Goal: Communication & Community: Participate in discussion

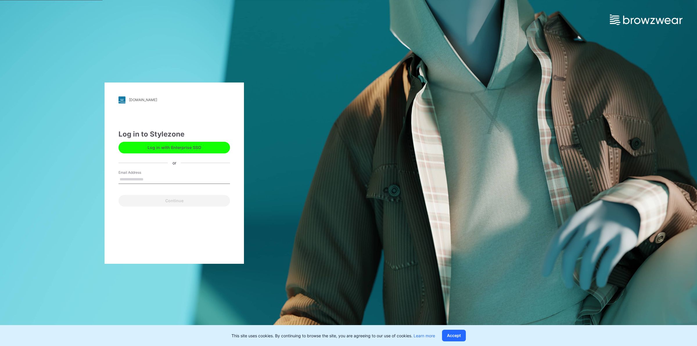
click at [198, 148] on button "Log in with Enterprise SSO" at bounding box center [173, 148] width 111 height 12
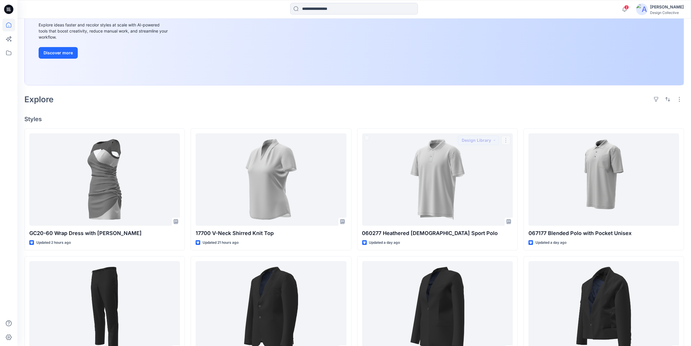
scroll to position [60, 0]
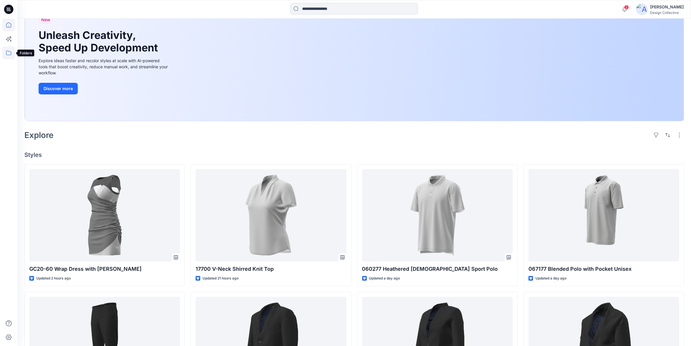
click at [11, 50] on icon at bounding box center [8, 52] width 13 height 13
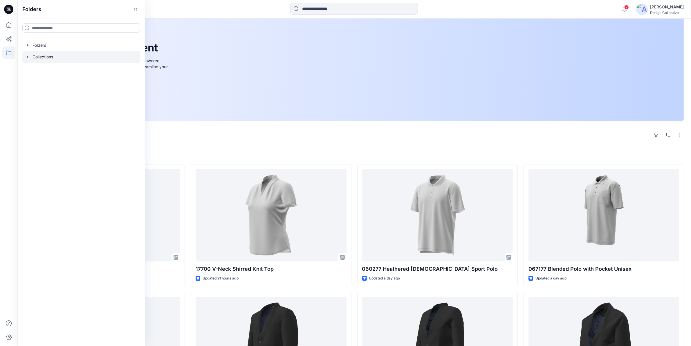
click at [28, 57] on icon "button" at bounding box center [27, 57] width 1 height 2
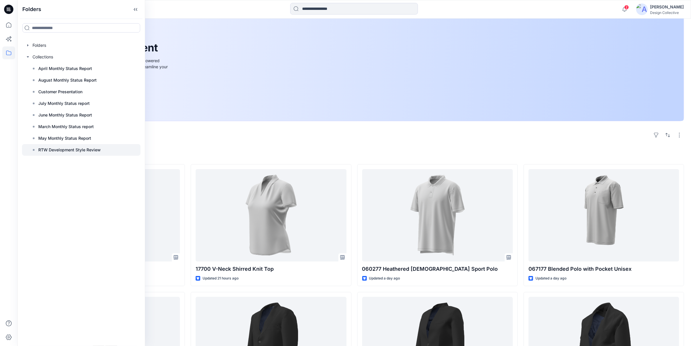
click at [49, 149] on p "RTW Development Style Review" at bounding box center [69, 149] width 62 height 7
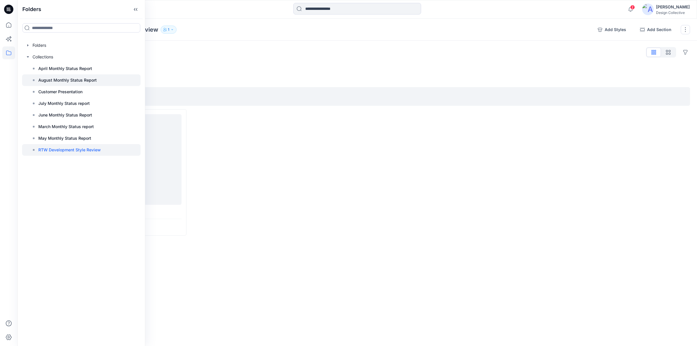
click at [47, 77] on p "August Monthly Status Report" at bounding box center [67, 80] width 58 height 7
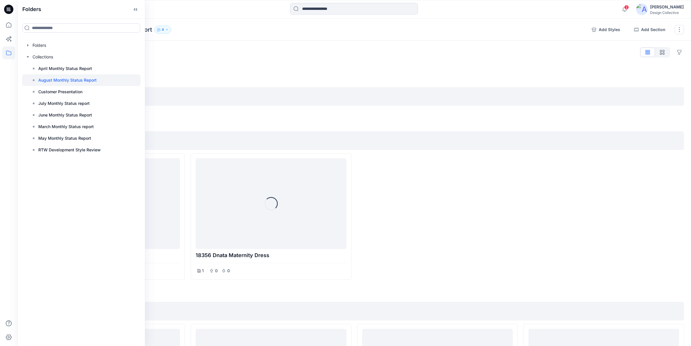
click at [279, 47] on div "Styles Hide Legacy Styles Add Section Carla's Styles 0 items Add Section Kathle…" at bounding box center [354, 345] width 674 height 609
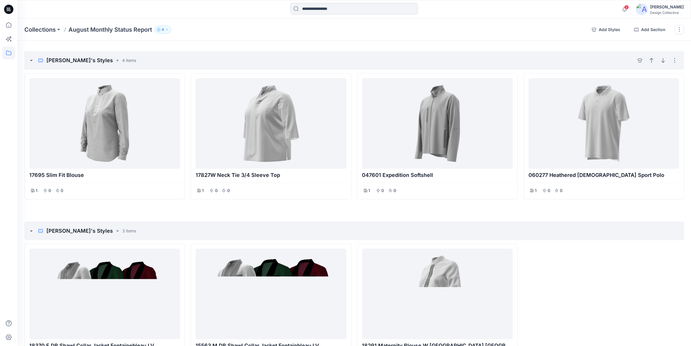
scroll to position [183, 0]
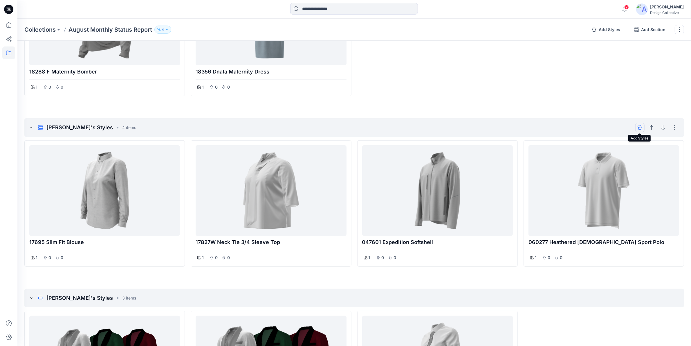
click at [641, 127] on icon "add styles" at bounding box center [640, 127] width 5 height 5
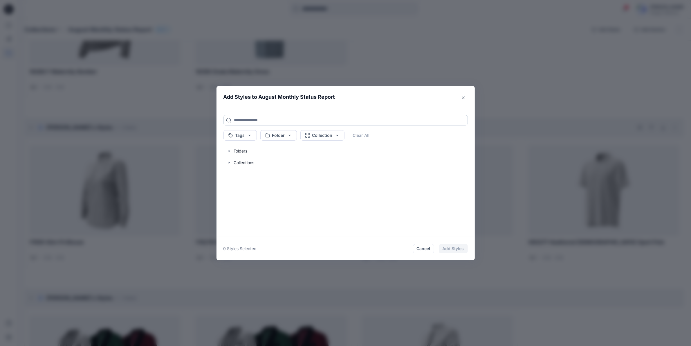
click at [246, 117] on input at bounding box center [345, 120] width 244 height 10
type input "*****"
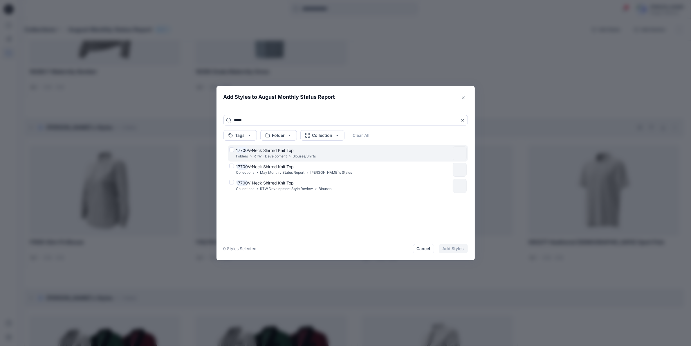
click at [279, 154] on p "RTW - Development" at bounding box center [270, 156] width 33 height 6
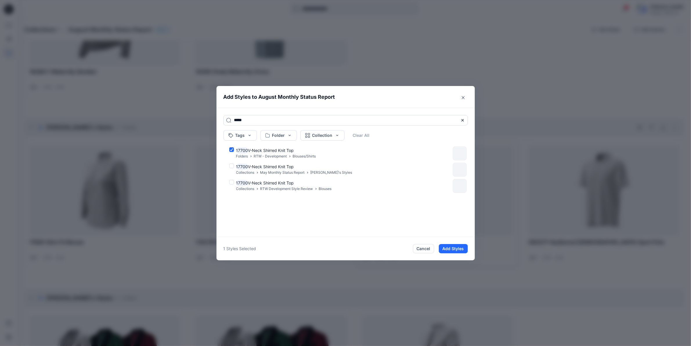
click at [452, 247] on button "Add Styles" at bounding box center [453, 248] width 29 height 9
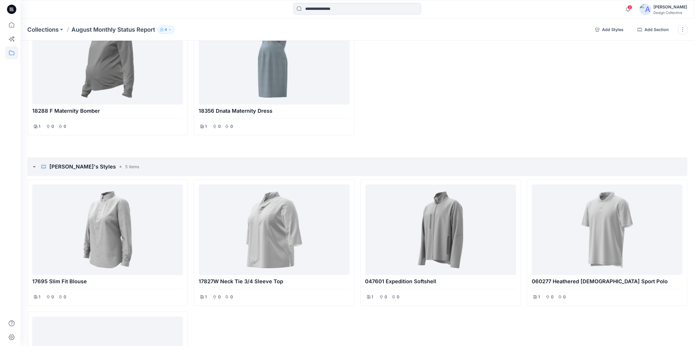
scroll to position [0, 0]
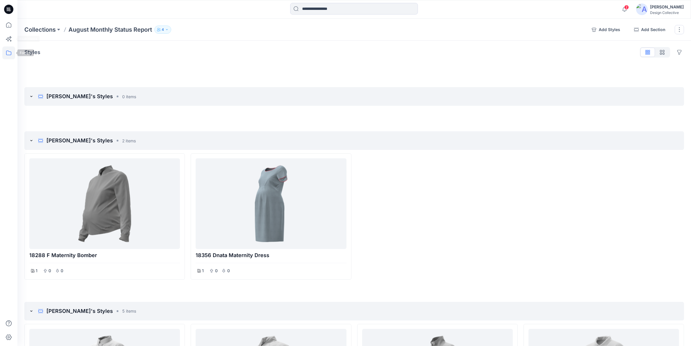
click at [12, 53] on icon at bounding box center [8, 52] width 13 height 13
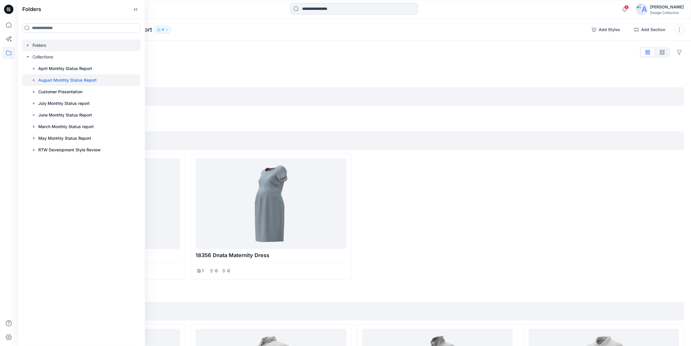
click at [28, 46] on icon "button" at bounding box center [28, 45] width 5 height 5
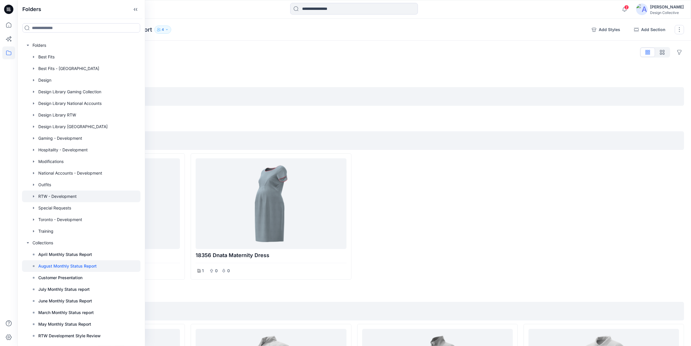
click at [51, 192] on div at bounding box center [81, 196] width 118 height 12
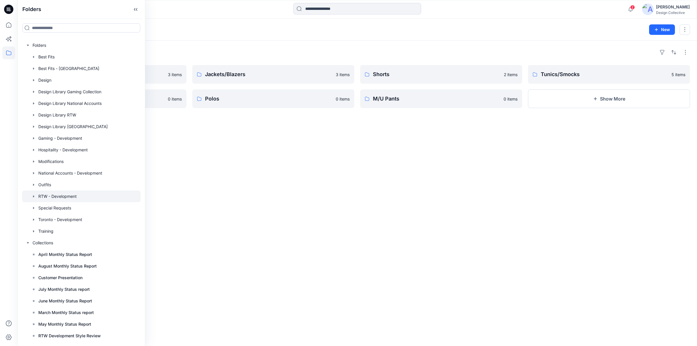
click at [390, 39] on div "Folders RTW - Development 7 New" at bounding box center [356, 30] width 679 height 22
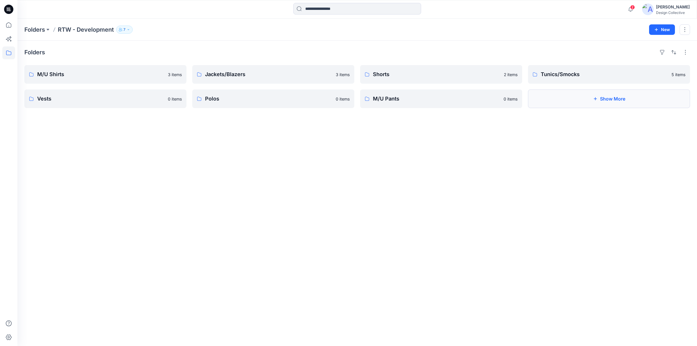
click at [603, 101] on button "Show More" at bounding box center [609, 98] width 162 height 19
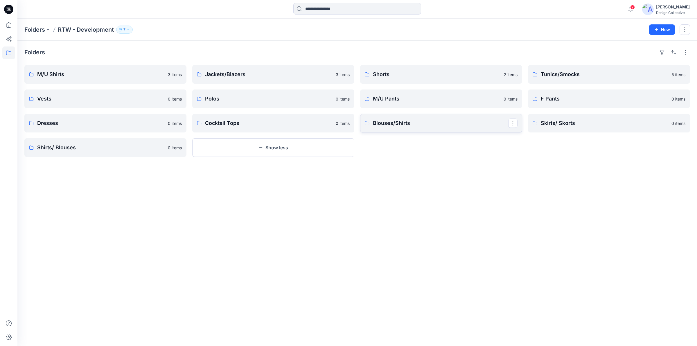
click at [400, 121] on p "Blouses/Shirts" at bounding box center [440, 123] width 135 height 8
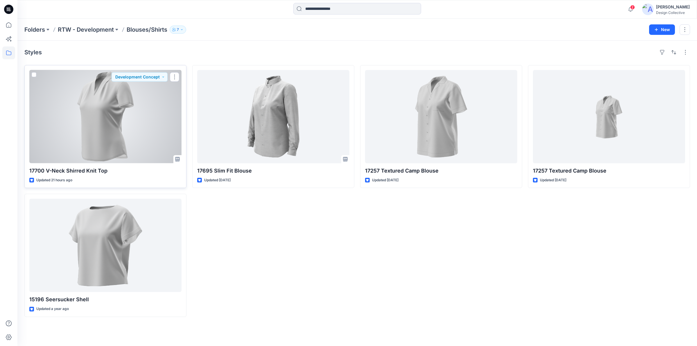
click at [154, 126] on div at bounding box center [105, 116] width 152 height 93
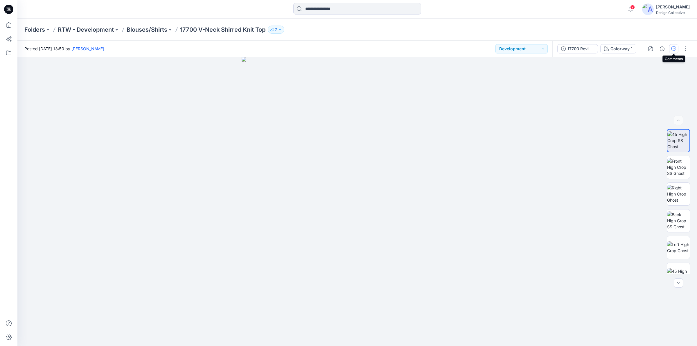
click at [670, 48] on button "button" at bounding box center [673, 48] width 9 height 9
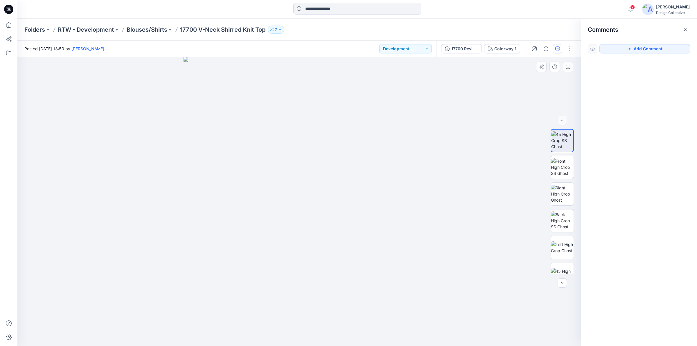
click at [417, 153] on div at bounding box center [298, 201] width 563 height 289
click at [553, 49] on button "button" at bounding box center [557, 48] width 9 height 9
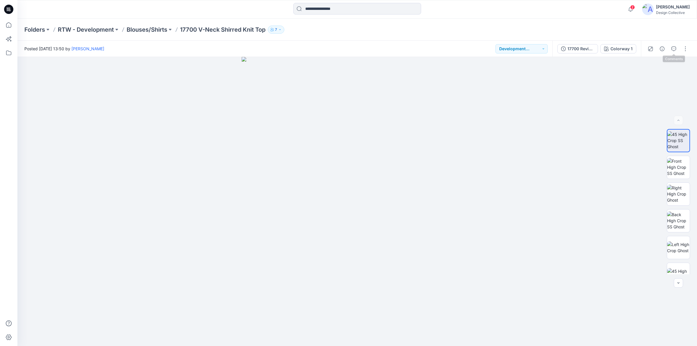
click at [668, 49] on div at bounding box center [668, 49] width 54 height 16
drag, startPoint x: 672, startPoint y: 51, endPoint x: 670, endPoint y: 53, distance: 3.0
click at [670, 53] on button "button" at bounding box center [673, 48] width 9 height 9
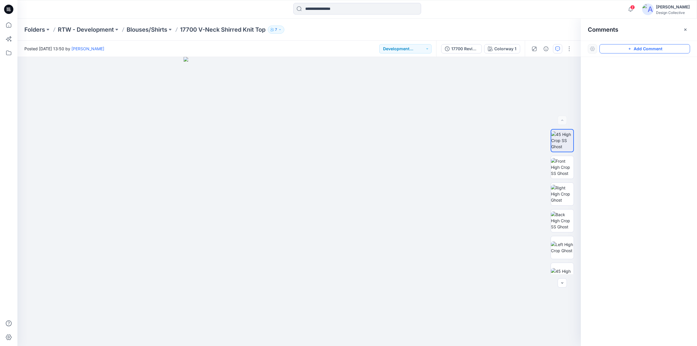
click at [626, 51] on button "Add Comment" at bounding box center [644, 48] width 91 height 9
click at [398, 156] on div "1" at bounding box center [298, 201] width 563 height 289
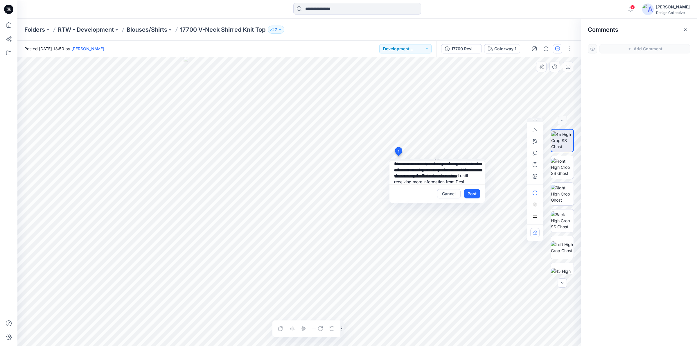
scroll to position [12, 0]
type textarea "**********"
click at [471, 194] on button "Post" at bounding box center [472, 193] width 16 height 9
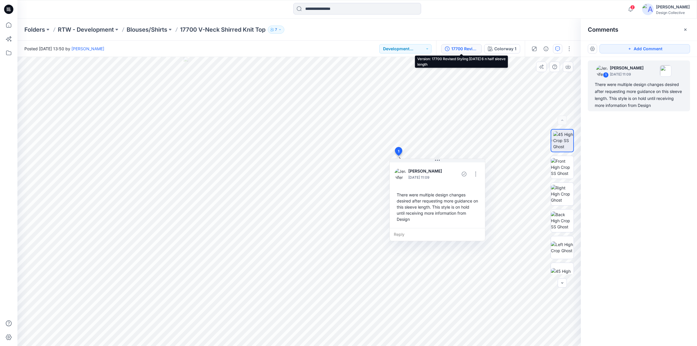
click at [463, 47] on div "17700 Revised Styling 8-11-2025 6 n half sleeve length" at bounding box center [464, 49] width 27 height 6
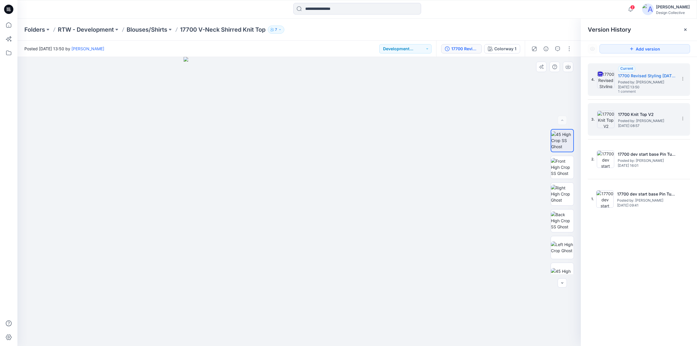
click at [643, 129] on div "3. 17700 Knit Top V2 Posted by: Jennifer Grana Wednesday, July 23, 2025 08:57" at bounding box center [634, 119] width 87 height 28
click at [556, 48] on icon "button" at bounding box center [557, 48] width 5 height 5
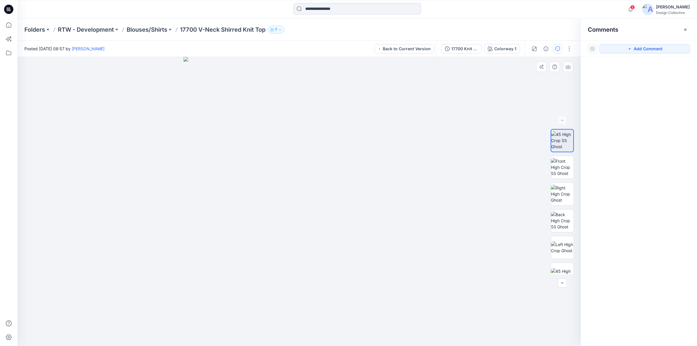
click at [411, 150] on img at bounding box center [298, 201] width 231 height 289
click at [612, 48] on button "Add Comment" at bounding box center [644, 48] width 91 height 9
click at [403, 154] on div "1" at bounding box center [298, 201] width 563 height 289
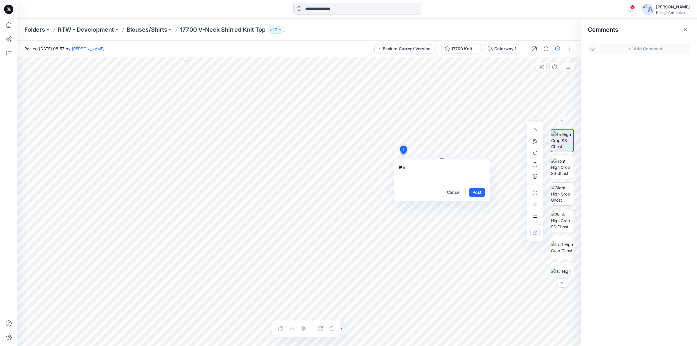
type textarea "*"
type textarea "**********"
click at [474, 192] on button "Post" at bounding box center [477, 191] width 16 height 9
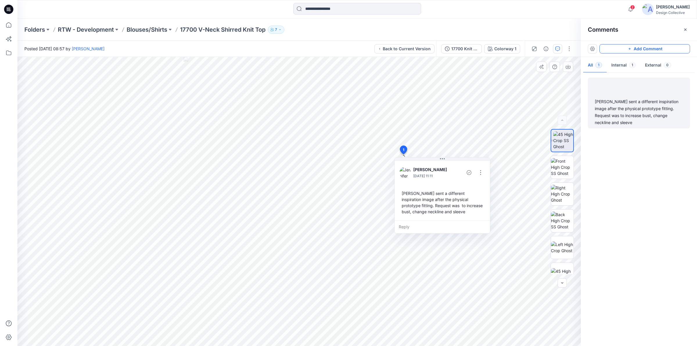
click at [633, 48] on button "Add Comment" at bounding box center [644, 48] width 91 height 9
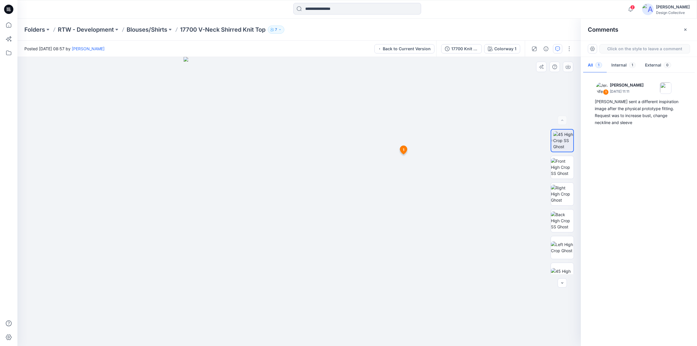
click at [521, 151] on div "2 1 Jennifer Grana August 27, 2025 11:11 Maryana sent a different inspiration i…" at bounding box center [298, 201] width 563 height 289
drag, startPoint x: 534, startPoint y: 121, endPoint x: 471, endPoint y: 103, distance: 65.9
click at [471, 103] on icon "button" at bounding box center [469, 105] width 5 height 4
click at [467, 150] on icon "button" at bounding box center [469, 149] width 5 height 5
click at [468, 160] on icon "button" at bounding box center [469, 161] width 5 height 5
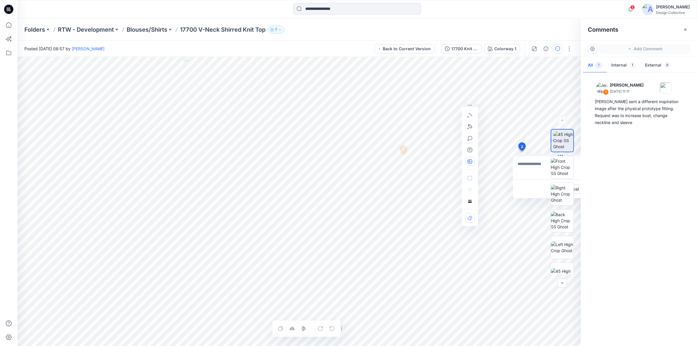
type input"] "**********"
drag, startPoint x: 521, startPoint y: 146, endPoint x: 66, endPoint y: 92, distance: 458.8
click at [78, 113] on textarea at bounding box center [104, 113] width 95 height 23
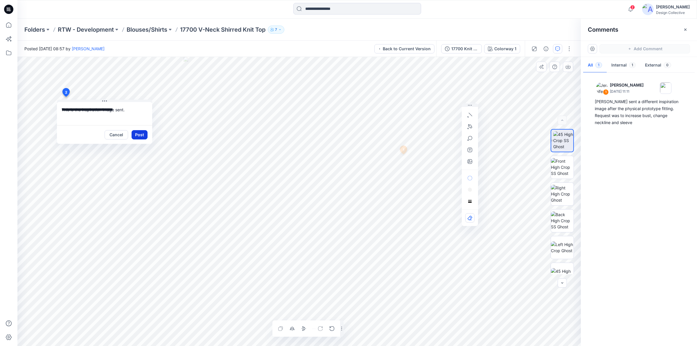
type textarea "**********"
click at [140, 134] on button "Post" at bounding box center [139, 134] width 16 height 9
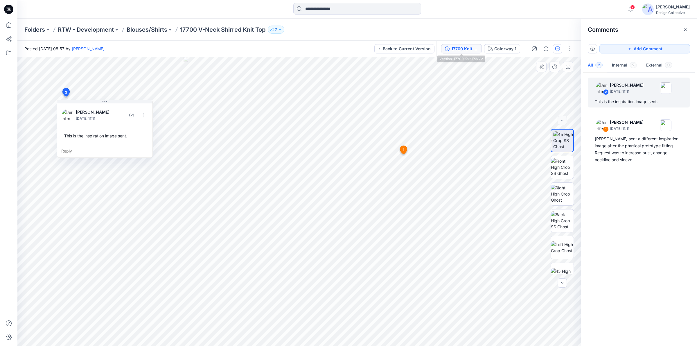
click at [465, 50] on div "17700 Knit Top V2" at bounding box center [464, 49] width 27 height 6
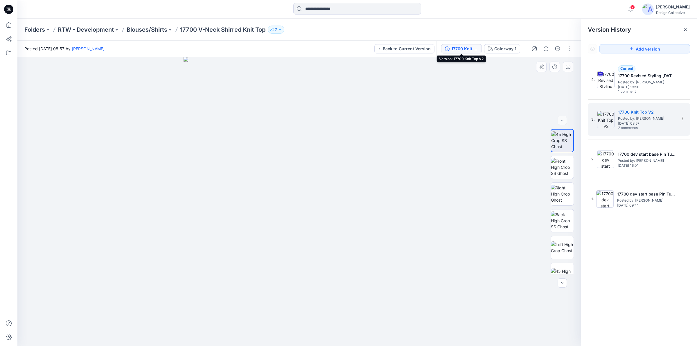
click at [456, 50] on div "17700 Knit Top V2" at bounding box center [464, 49] width 27 height 6
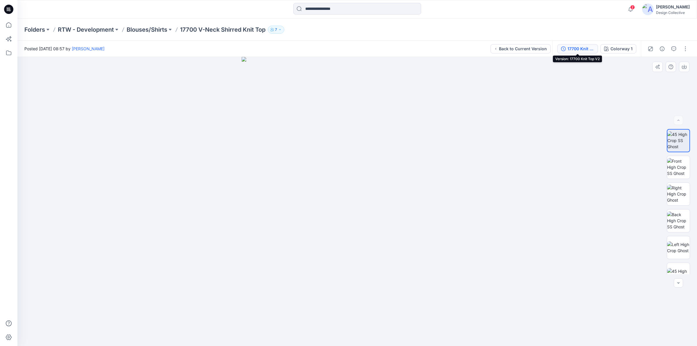
click at [576, 48] on div "17700 Knit Top V2" at bounding box center [580, 49] width 27 height 6
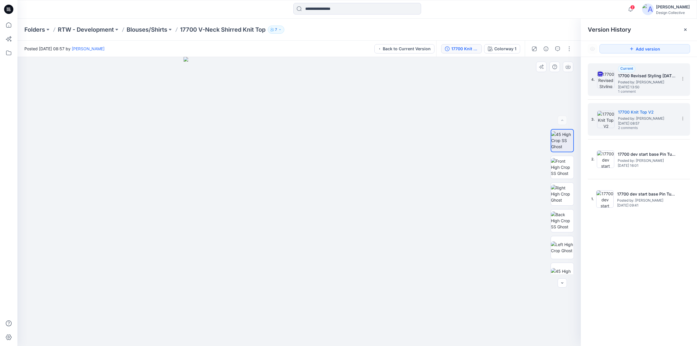
click at [655, 79] on span "Posted by: Jennifer Grana" at bounding box center [647, 82] width 58 height 6
